Goal: Task Accomplishment & Management: Manage account settings

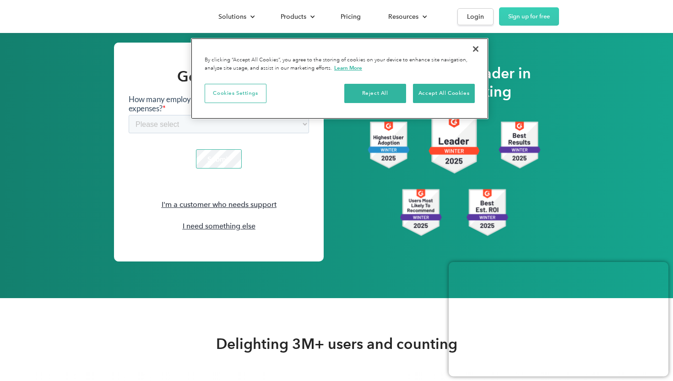
scroll to position [1180, 0]
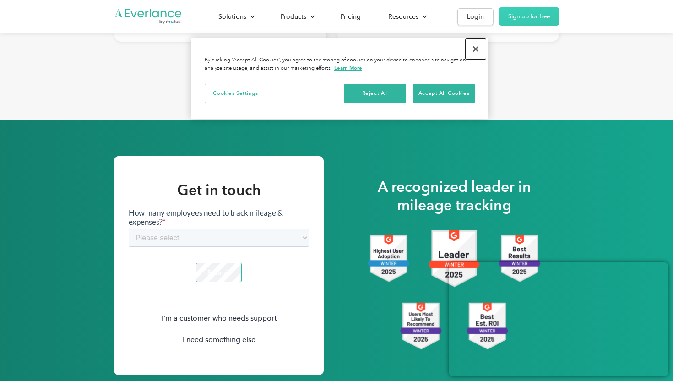
click at [479, 45] on button "Close" at bounding box center [476, 49] width 20 height 20
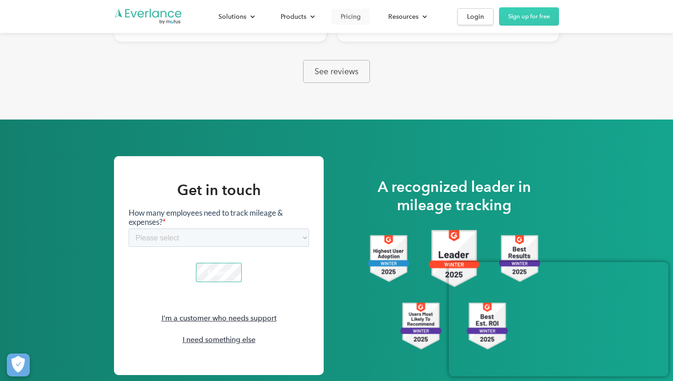
click at [356, 16] on div "Pricing" at bounding box center [351, 16] width 20 height 11
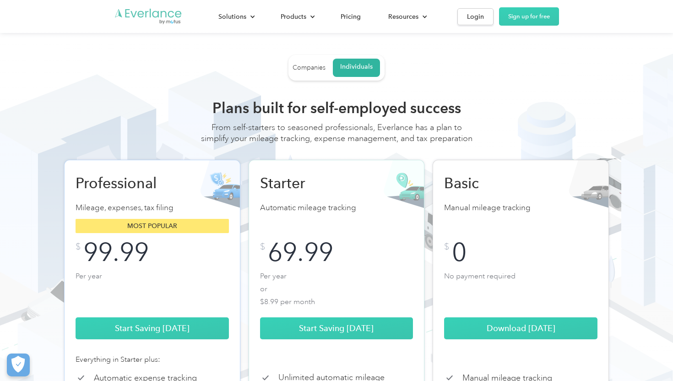
click at [158, 13] on img "Go to homepage" at bounding box center [148, 16] width 69 height 17
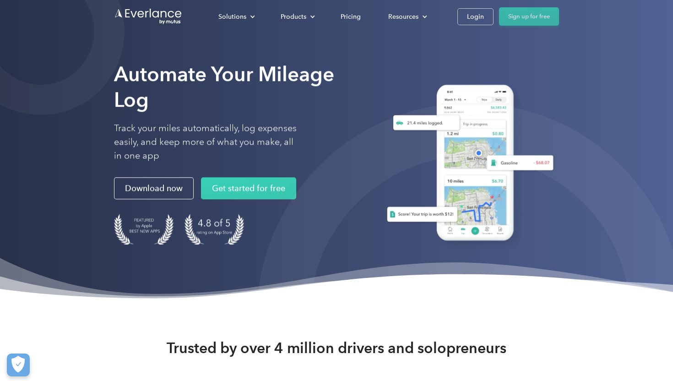
click at [539, 16] on link "Sign up for free" at bounding box center [529, 16] width 60 height 18
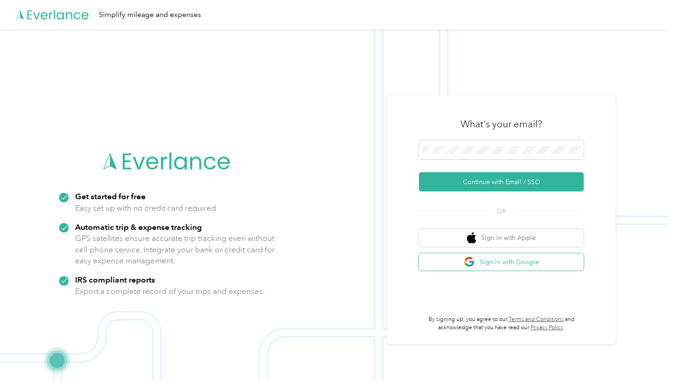
click at [506, 258] on button "Sign in with Google" at bounding box center [501, 262] width 165 height 18
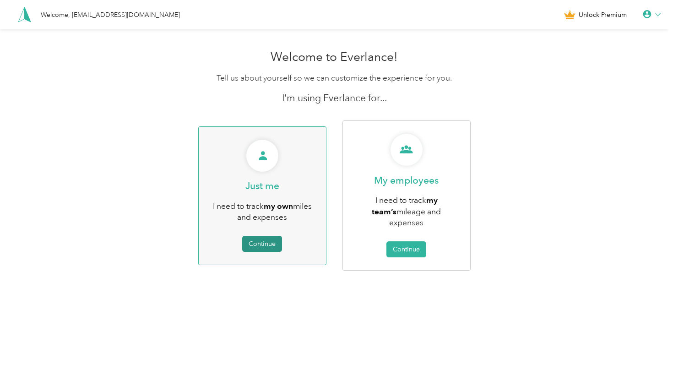
click at [267, 236] on button "Continue" at bounding box center [262, 244] width 40 height 16
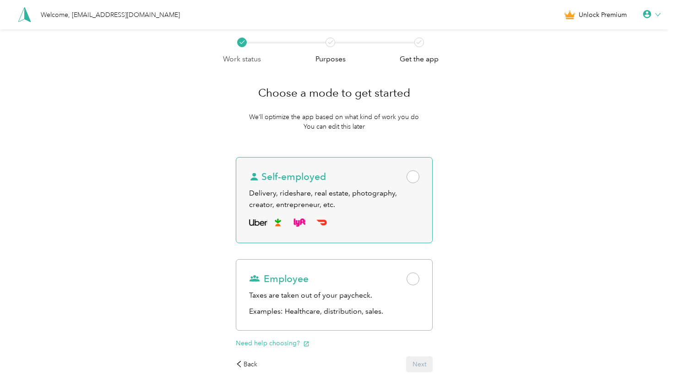
click at [416, 177] on span at bounding box center [413, 176] width 13 height 13
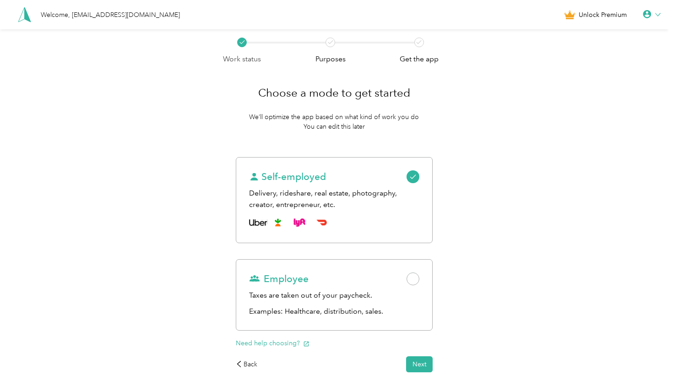
scroll to position [49, 0]
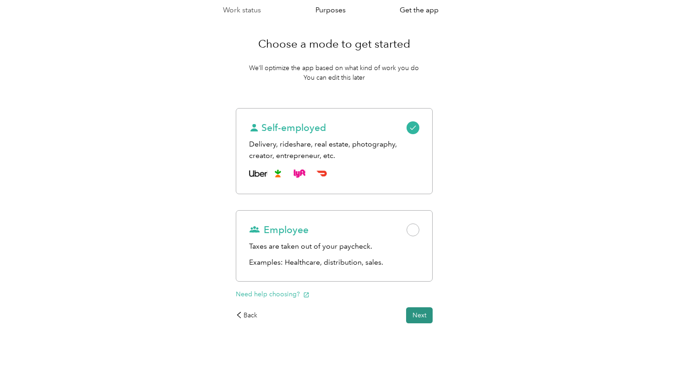
click at [423, 317] on button "Next" at bounding box center [419, 315] width 27 height 16
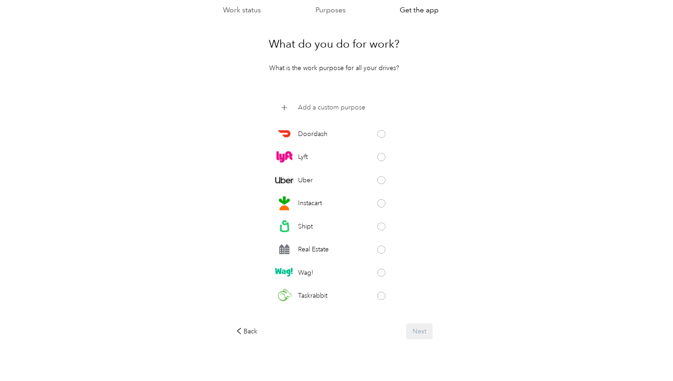
click at [354, 105] on p "Add a custom purpose" at bounding box center [331, 108] width 67 height 10
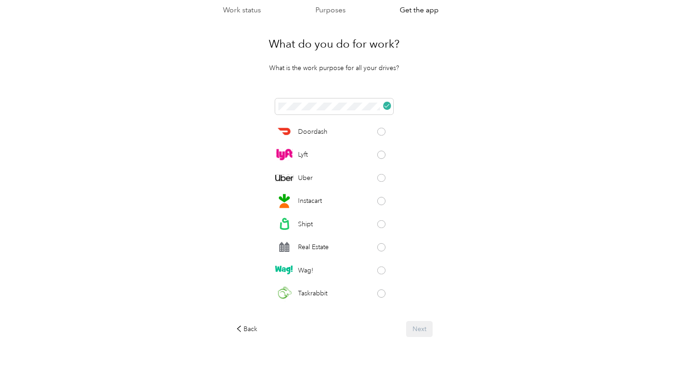
click at [422, 273] on div "Doordash Lyft Uber Instacart Shipt Real Estate Wag! Taskrabbit Grubhub Favor Am…" at bounding box center [334, 205] width 197 height 215
click at [422, 326] on div "Back Next" at bounding box center [334, 329] width 197 height 16
click at [389, 104] on icon at bounding box center [386, 105] width 5 height 5
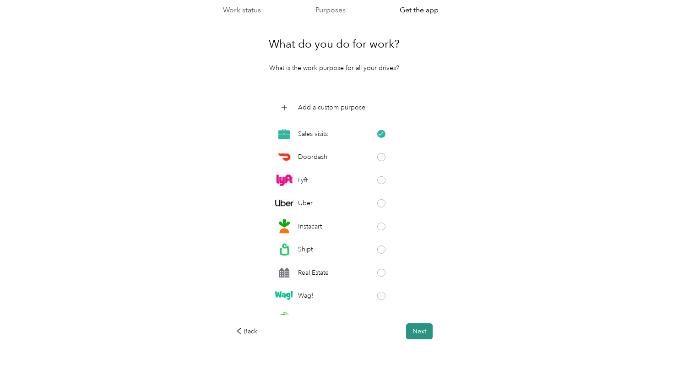
click at [422, 328] on button "Next" at bounding box center [419, 331] width 27 height 16
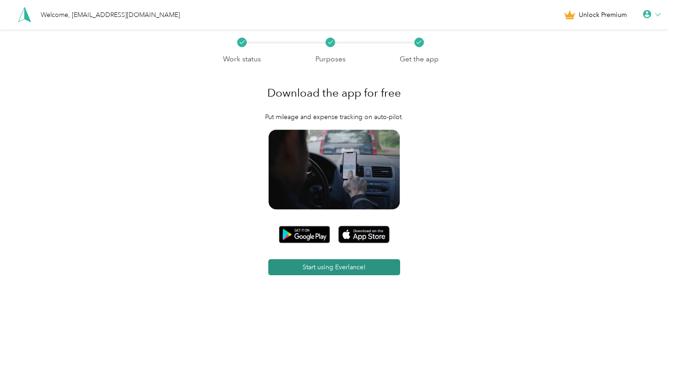
click at [330, 265] on button "Start using Everlance!" at bounding box center [333, 267] width 131 height 16
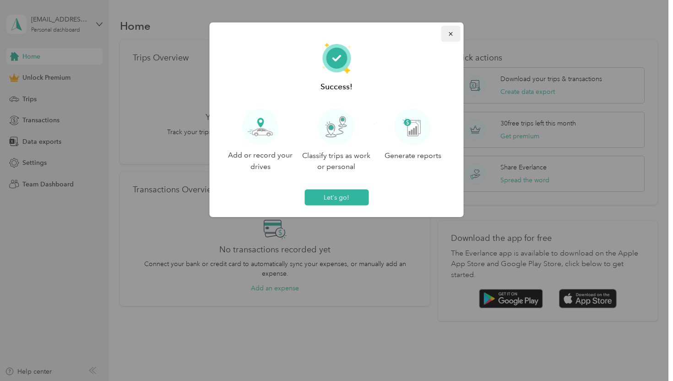
click at [450, 32] on icon "button" at bounding box center [451, 34] width 6 height 6
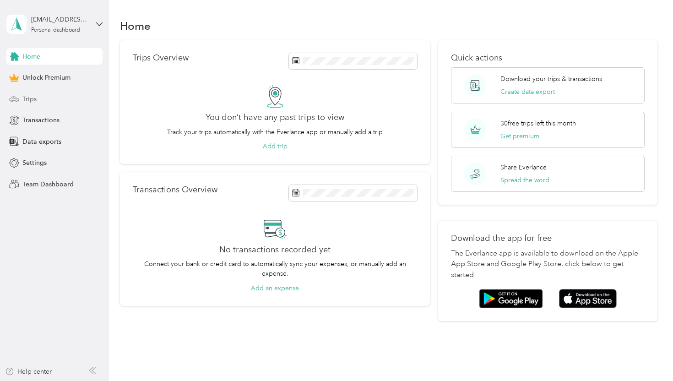
click at [25, 98] on span "Trips" at bounding box center [29, 99] width 14 height 10
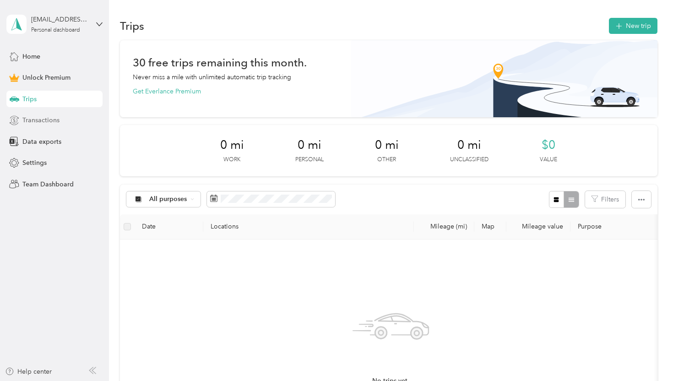
click at [35, 119] on span "Transactions" at bounding box center [40, 120] width 37 height 10
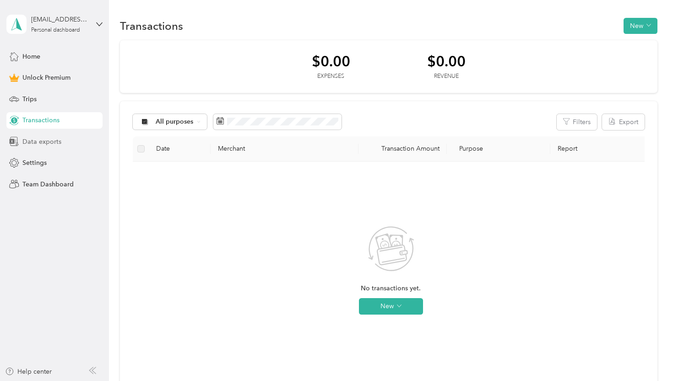
click at [39, 141] on span "Data exports" at bounding box center [41, 142] width 39 height 10
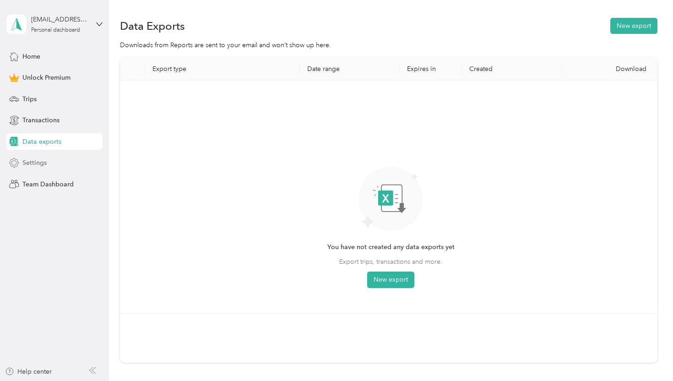
click at [39, 157] on div "Settings" at bounding box center [54, 163] width 96 height 16
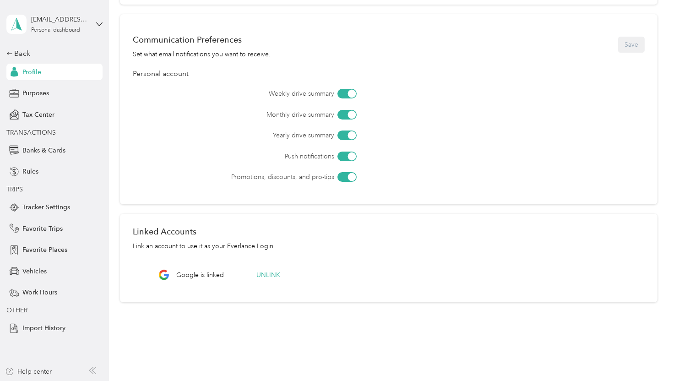
scroll to position [258, 0]
click at [343, 92] on div at bounding box center [347, 93] width 19 height 10
click at [347, 110] on div at bounding box center [347, 114] width 19 height 10
click at [347, 131] on div at bounding box center [347, 135] width 19 height 10
click at [344, 158] on div at bounding box center [347, 156] width 19 height 10
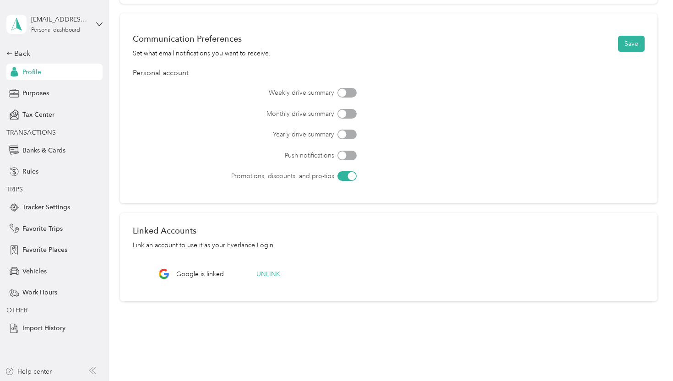
click at [344, 178] on div at bounding box center [347, 176] width 19 height 10
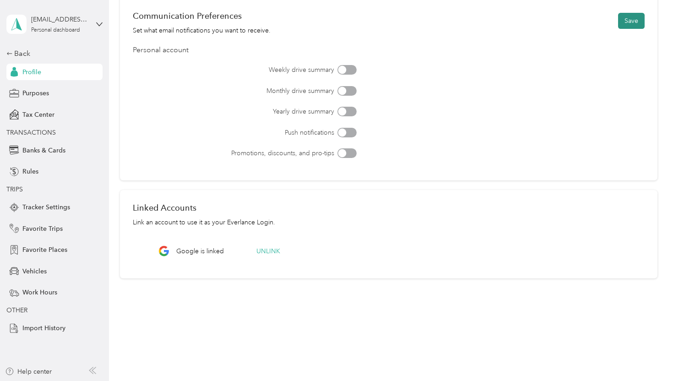
click at [634, 18] on button "Save" at bounding box center [631, 21] width 27 height 16
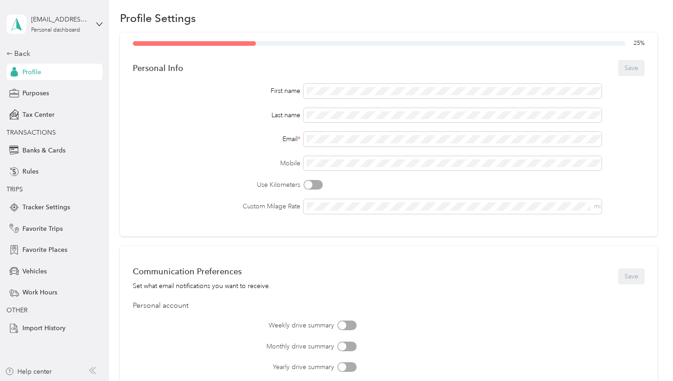
scroll to position [0, 0]
